Goal: Task Accomplishment & Management: Manage account settings

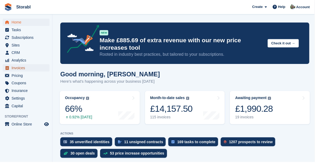
click at [19, 71] on span "Invoices" at bounding box center [28, 68] width 32 height 7
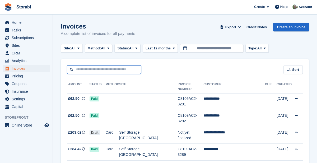
click at [92, 70] on input "text" at bounding box center [104, 69] width 74 height 9
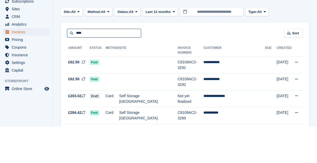
type input "****"
click at [298, 47] on div "Site: All All Self Storage Scunthorpe Office Space at Scunthorpe Method: All Al…" at bounding box center [185, 48] width 248 height 9
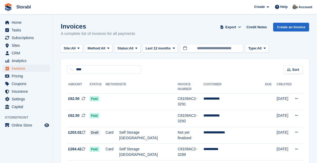
click at [210, 95] on td "**********" at bounding box center [233, 101] width 61 height 17
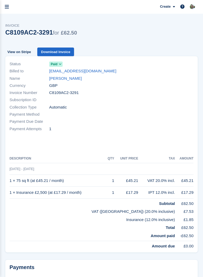
click at [67, 80] on link "Sigitas Dura" at bounding box center [65, 78] width 32 height 6
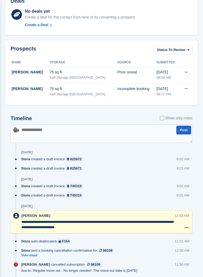
scroll to position [227, 0]
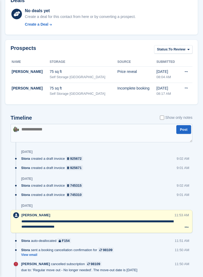
click at [31, 162] on link "View email" at bounding box center [68, 254] width 95 height 4
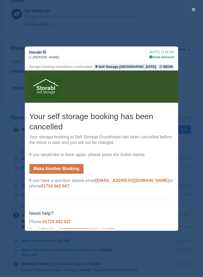
scroll to position [0, 0]
click at [29, 162] on div "close" at bounding box center [101, 138] width 203 height 277
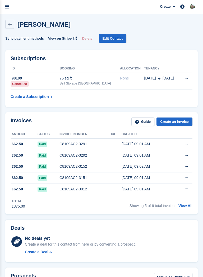
click at [185, 146] on button at bounding box center [186, 144] width 10 height 8
click at [166, 162] on p "View on Stripe" at bounding box center [165, 162] width 46 height 8
click at [8, 7] on icon "menu" at bounding box center [7, 6] width 4 height 5
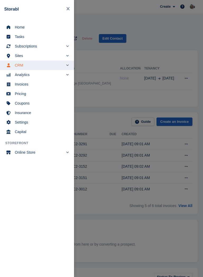
click at [24, 26] on span "Home" at bounding box center [40, 26] width 51 height 7
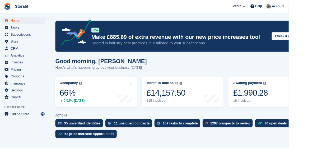
click at [202, 106] on link "Awaiting payment The total outstanding balance on all open invoices. £1,990.28 …" at bounding box center [295, 101] width 90 height 34
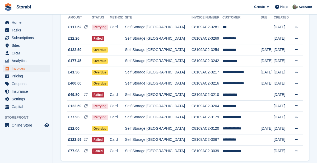
scroll to position [69, 0]
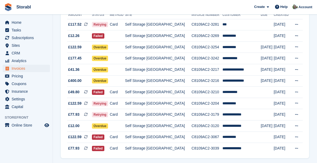
click at [162, 138] on td "Self Storage [GEOGRAPHIC_DATA]" at bounding box center [158, 136] width 66 height 11
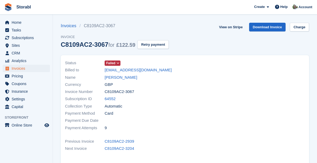
click at [121, 77] on link "[PERSON_NAME]" at bounding box center [120, 77] width 32 height 6
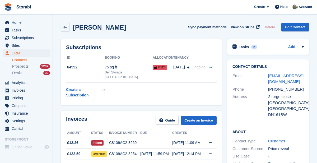
click at [66, 28] on icon at bounding box center [65, 27] width 4 height 4
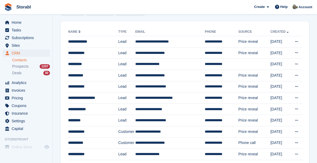
scroll to position [34, 0]
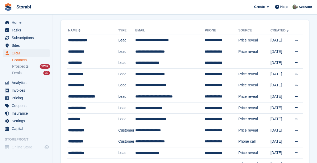
click at [18, 22] on span "Home" at bounding box center [28, 22] width 32 height 7
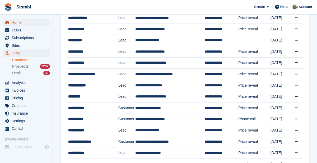
scroll to position [59, 0]
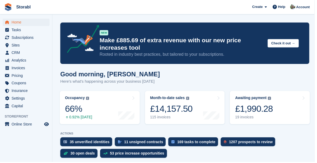
click at [255, 109] on div "£1,990.28" at bounding box center [256, 109] width 38 height 11
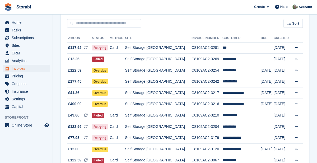
scroll to position [46, 0]
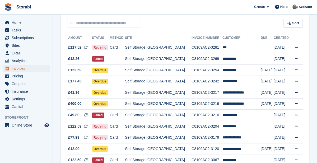
click at [229, 82] on td "**********" at bounding box center [241, 81] width 38 height 11
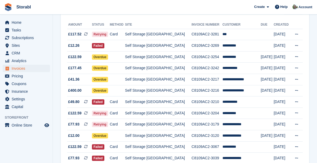
scroll to position [72, 0]
